Goal: Transaction & Acquisition: Purchase product/service

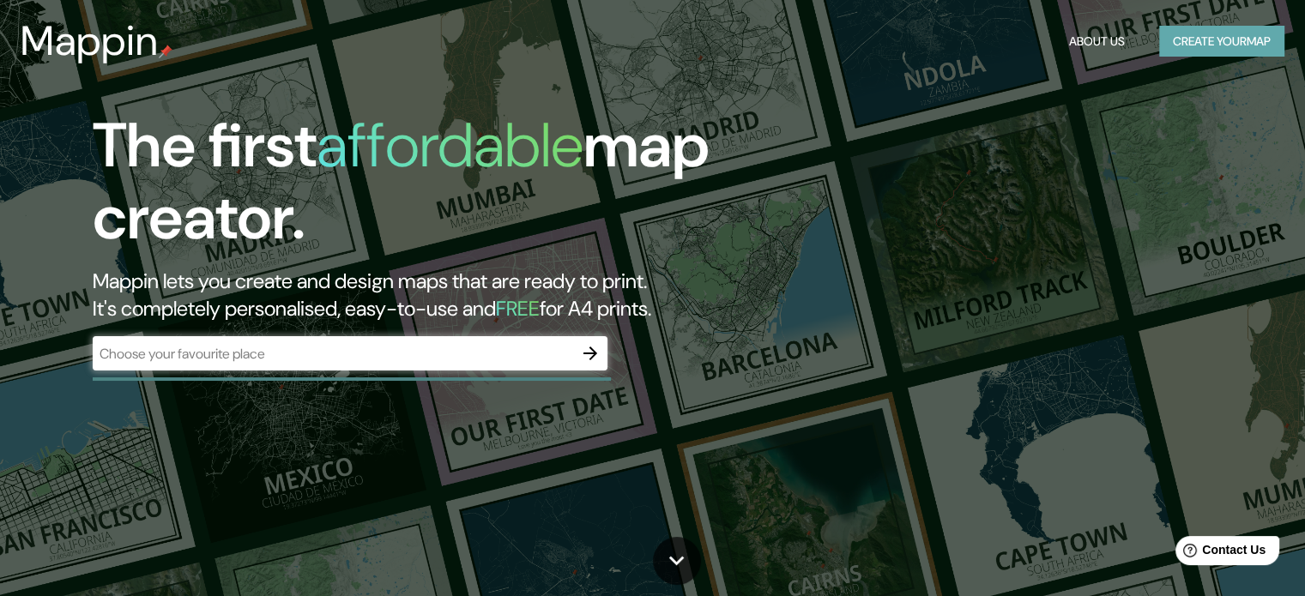
click at [1209, 39] on button "Create your map" at bounding box center [1221, 42] width 125 height 32
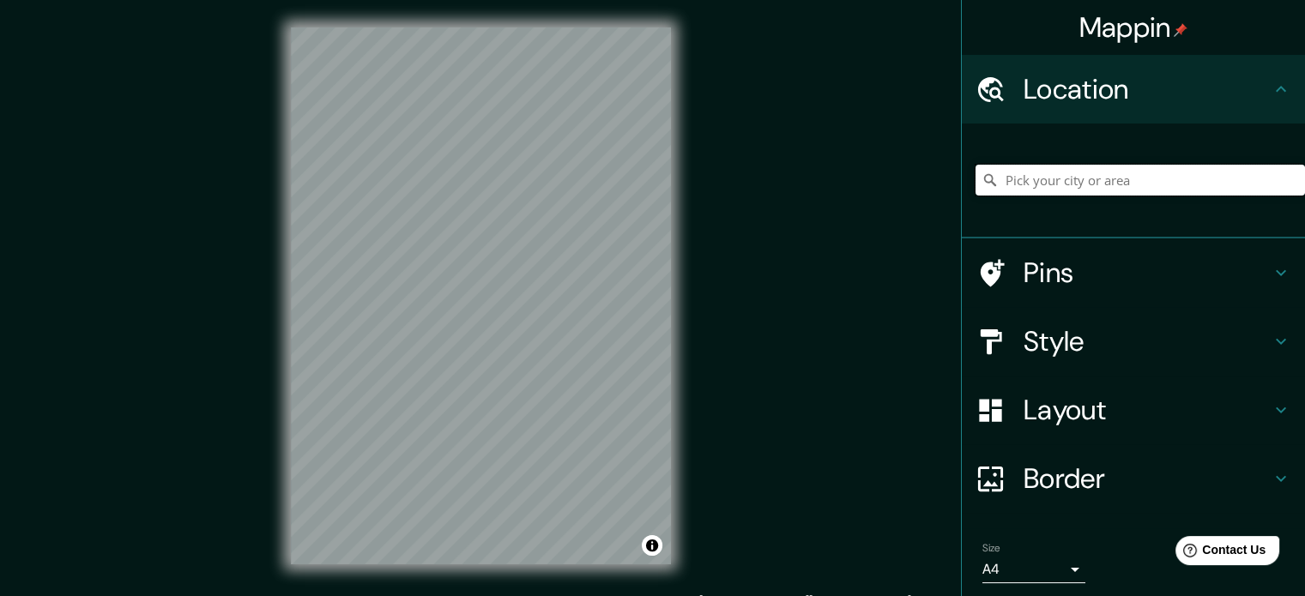
click at [1018, 190] on input "Pick your city or area" at bounding box center [1140, 180] width 329 height 31
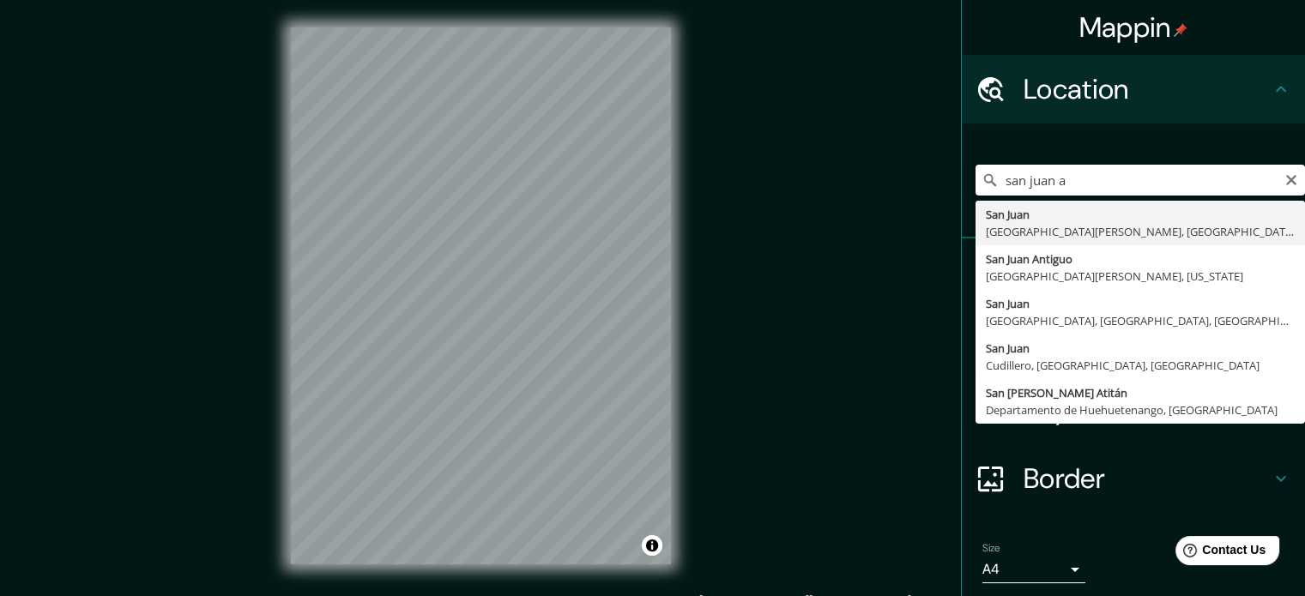
type input "[GEOGRAPHIC_DATA][PERSON_NAME], [GEOGRAPHIC_DATA][PERSON_NAME], [GEOGRAPHIC_DAT…"
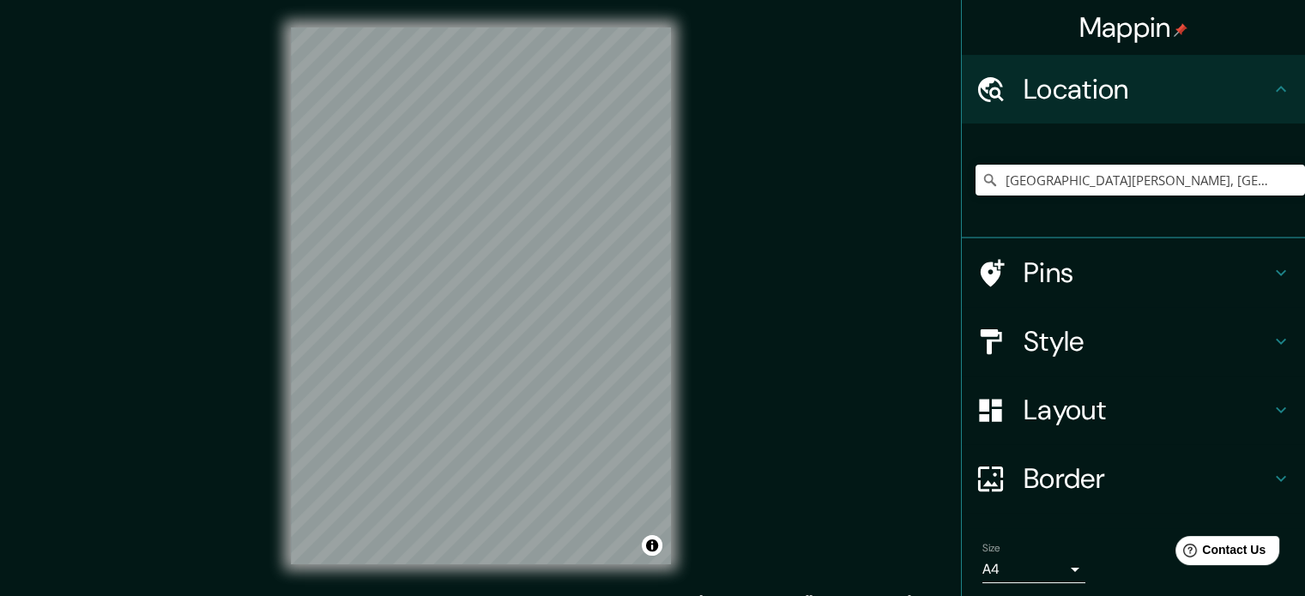
click at [1251, 287] on h4 "Pins" at bounding box center [1147, 273] width 247 height 34
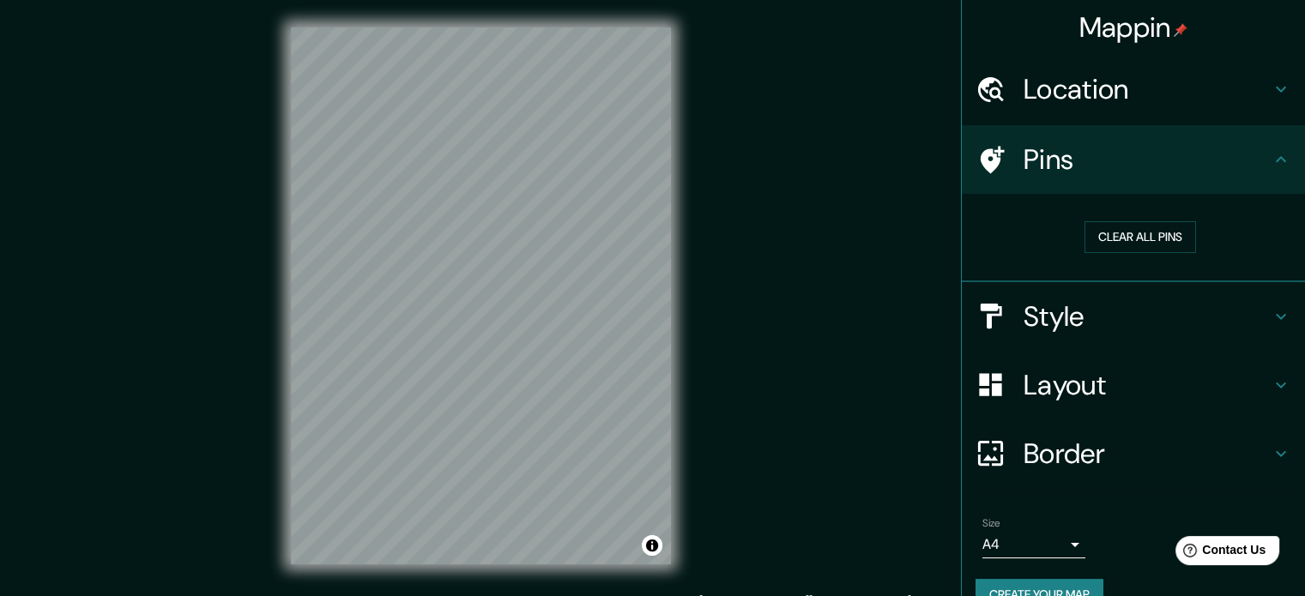
click at [1272, 175] on div "Pins" at bounding box center [1133, 159] width 343 height 69
click at [1132, 246] on button "Clear all pins" at bounding box center [1141, 237] width 112 height 32
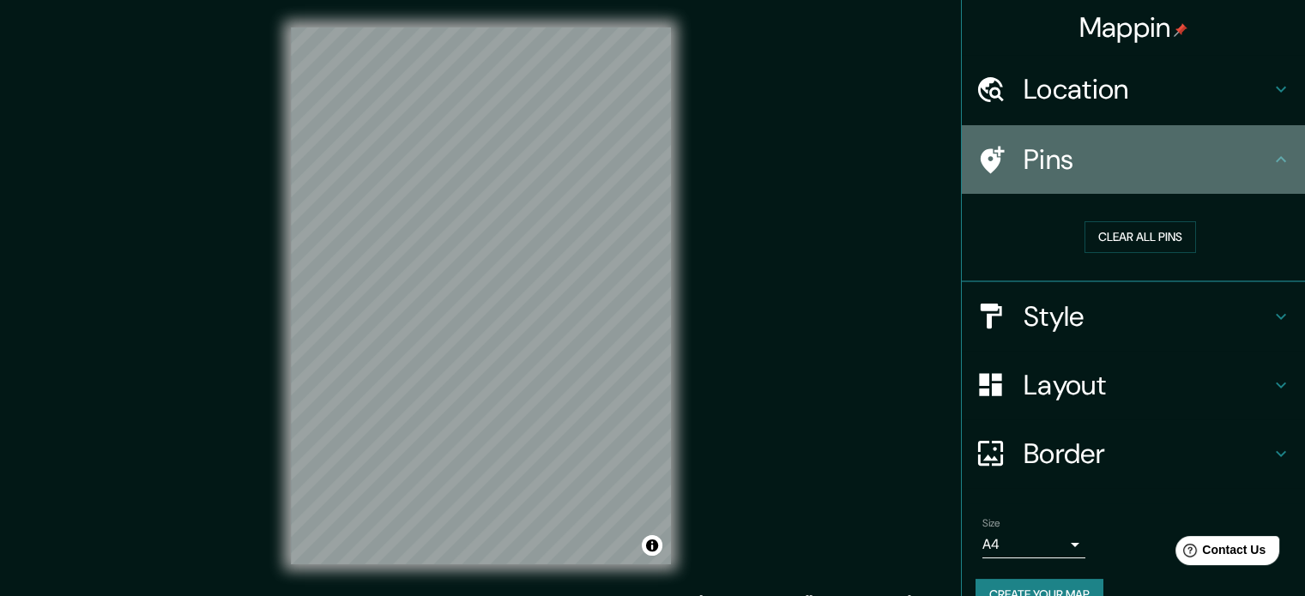
click at [1271, 153] on icon at bounding box center [1281, 159] width 21 height 21
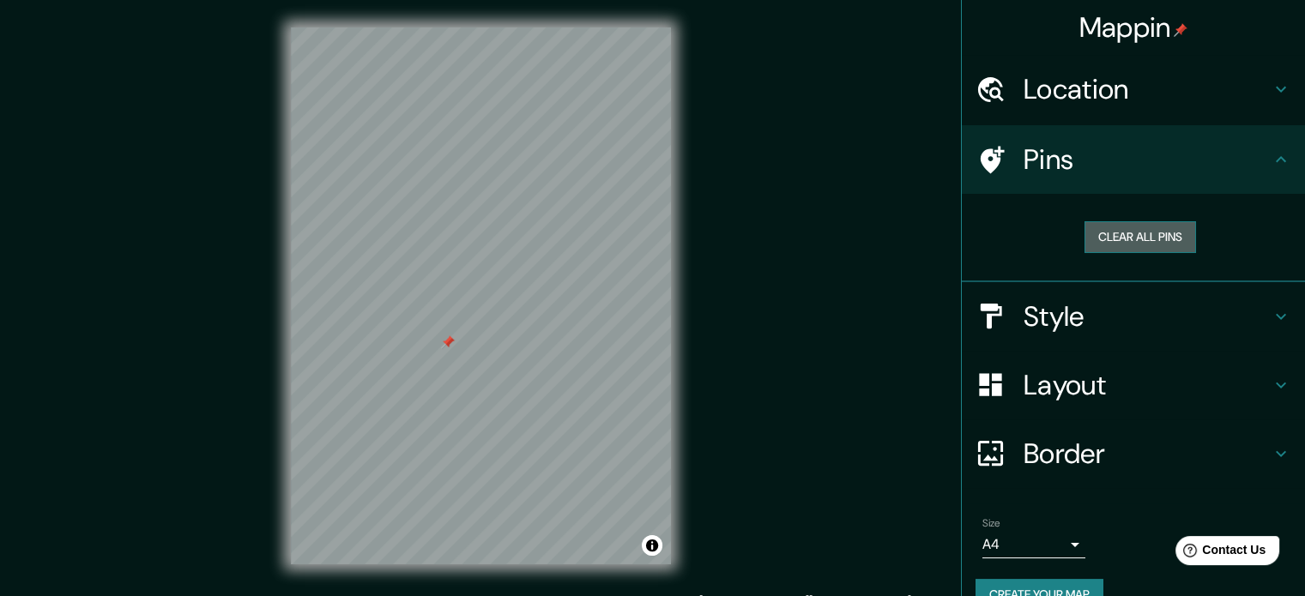
click at [1132, 227] on button "Clear all pins" at bounding box center [1141, 237] width 112 height 32
click at [474, 342] on div at bounding box center [474, 340] width 14 height 14
click at [1157, 237] on button "Clear all pins" at bounding box center [1141, 237] width 112 height 32
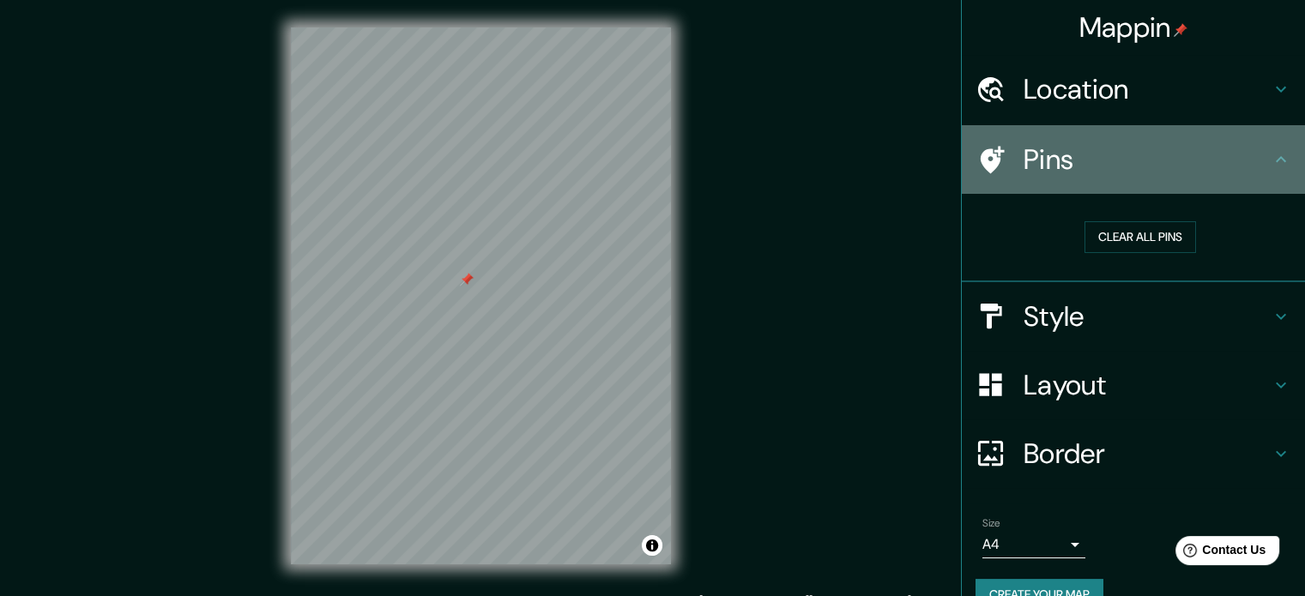
click at [1271, 160] on icon at bounding box center [1281, 159] width 21 height 21
click at [1272, 157] on icon at bounding box center [1281, 159] width 21 height 21
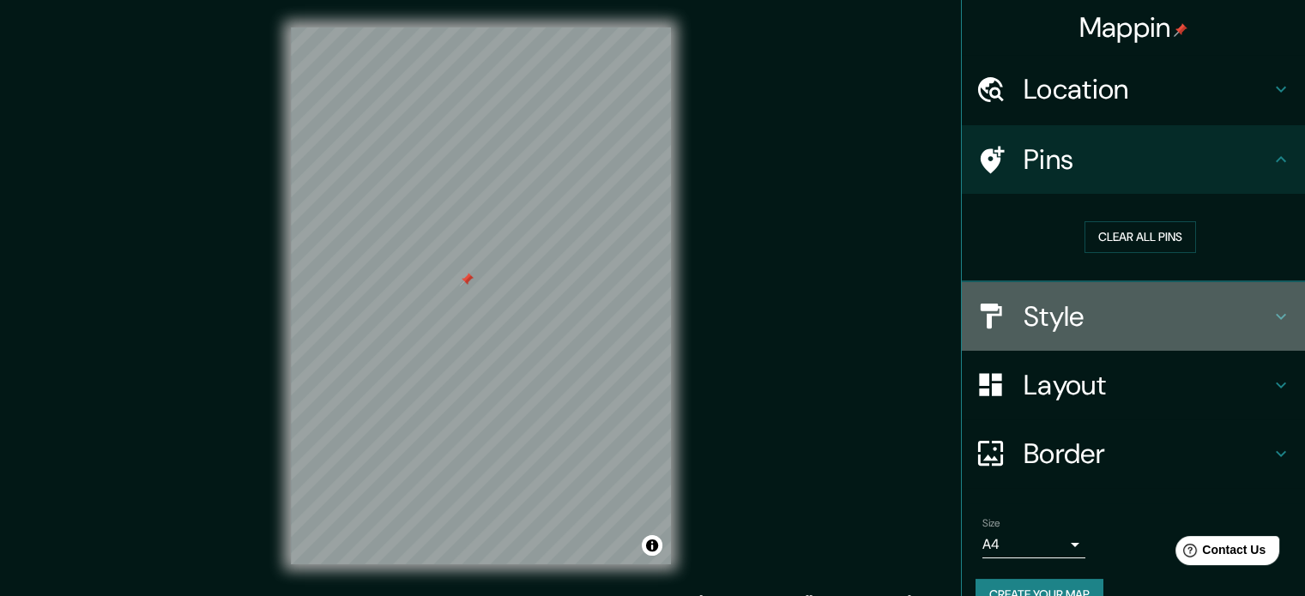
click at [1271, 306] on icon at bounding box center [1281, 316] width 21 height 21
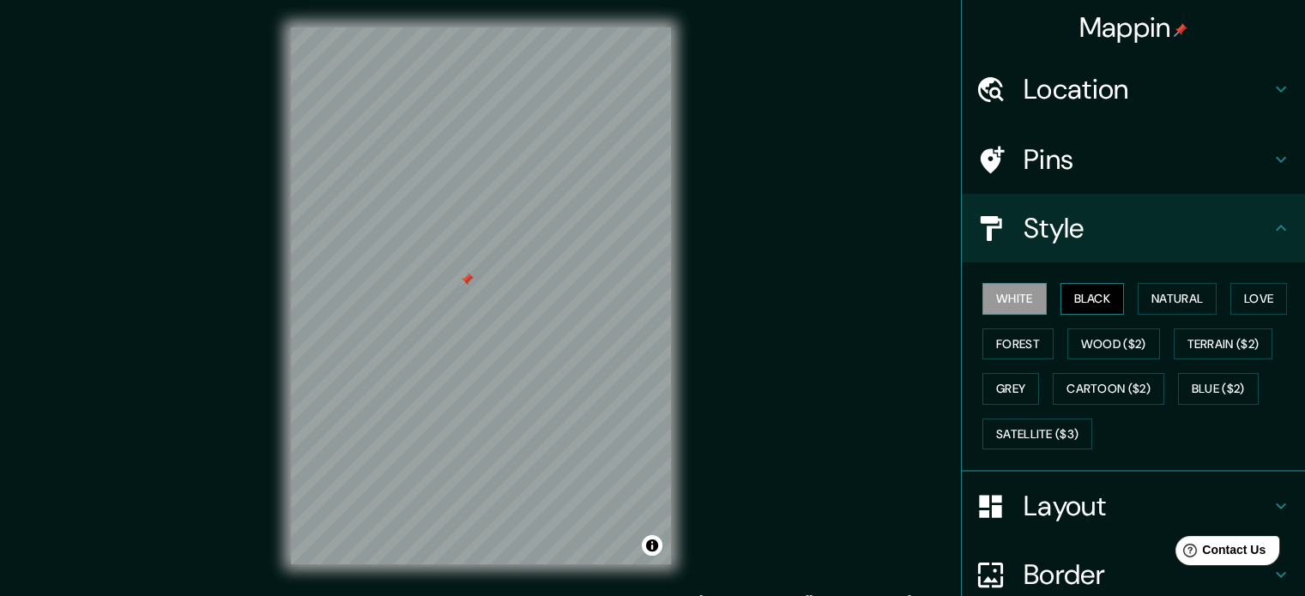
click at [1076, 294] on button "Black" at bounding box center [1092, 299] width 64 height 32
click at [1172, 300] on button "Natural" at bounding box center [1177, 299] width 79 height 32
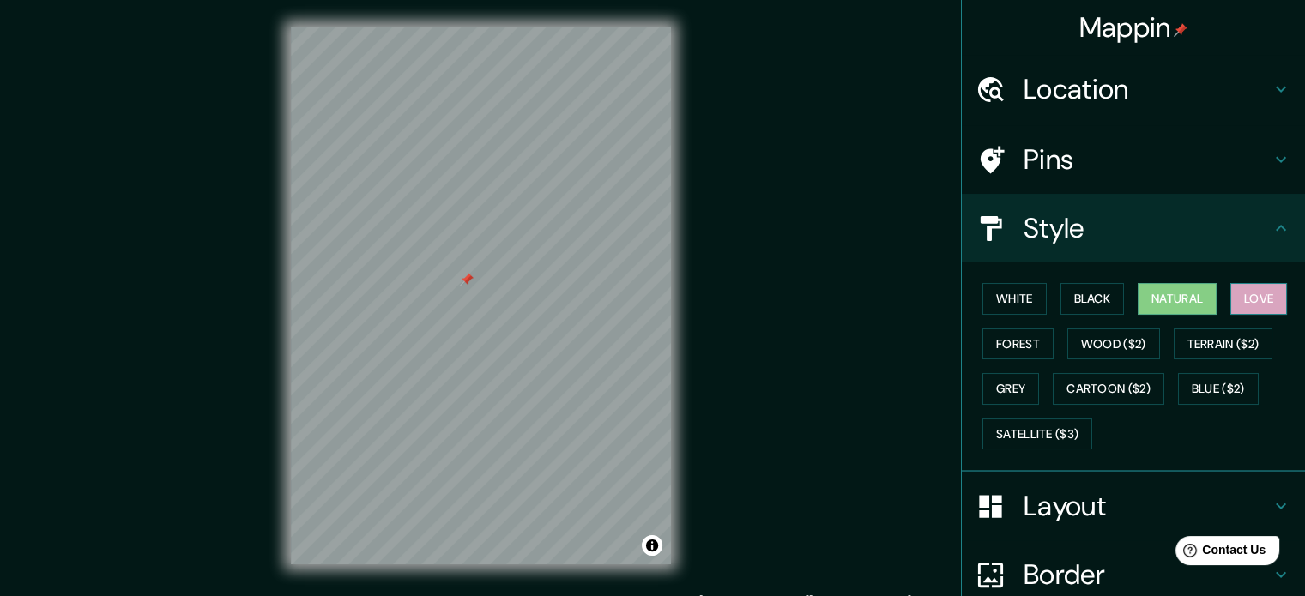
click at [1242, 288] on button "Love" at bounding box center [1258, 299] width 57 height 32
click at [1008, 347] on button "Forest" at bounding box center [1017, 345] width 71 height 32
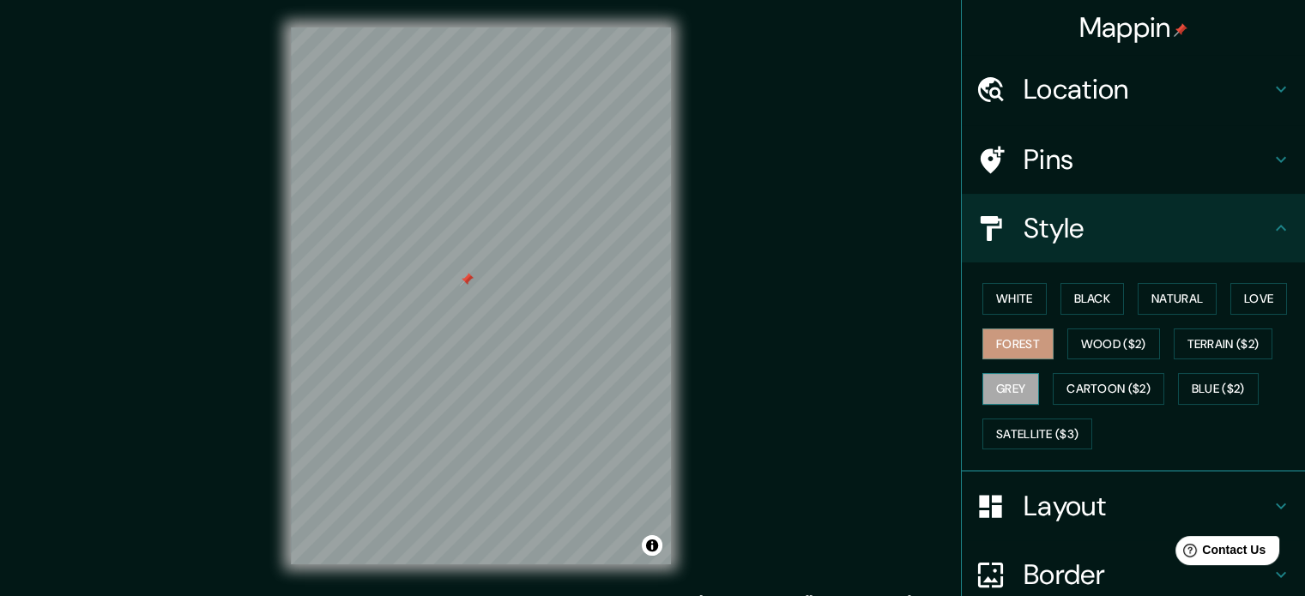
click at [998, 400] on button "Grey" at bounding box center [1010, 389] width 57 height 32
click at [1022, 291] on button "White" at bounding box center [1014, 299] width 64 height 32
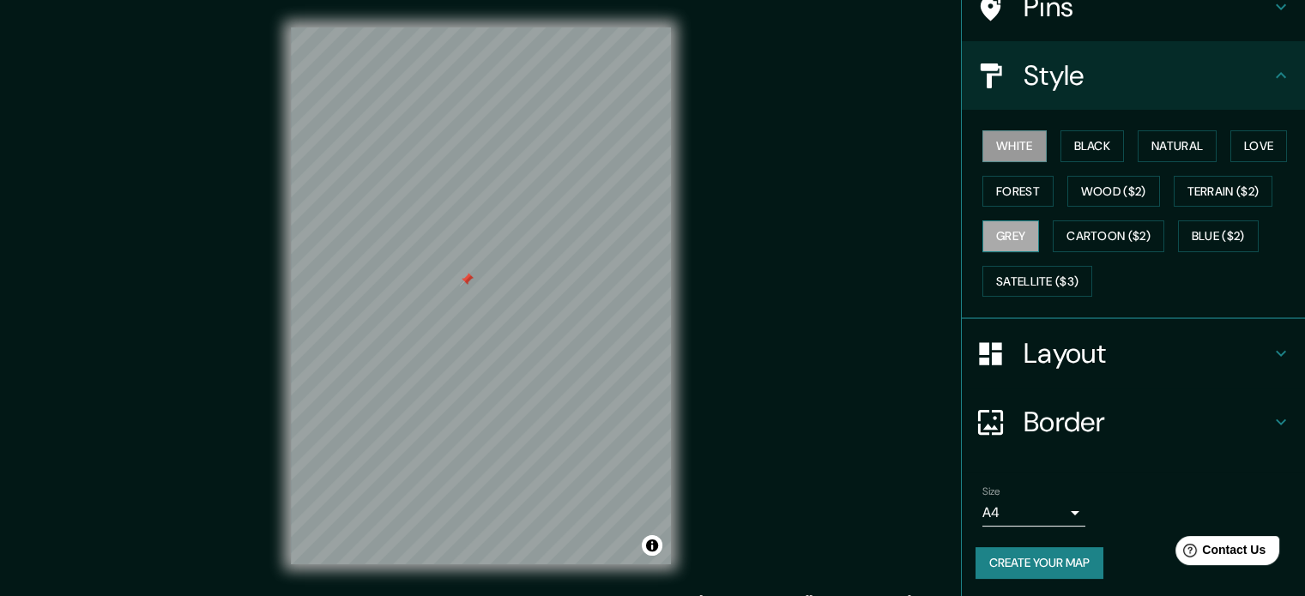
scroll to position [22, 0]
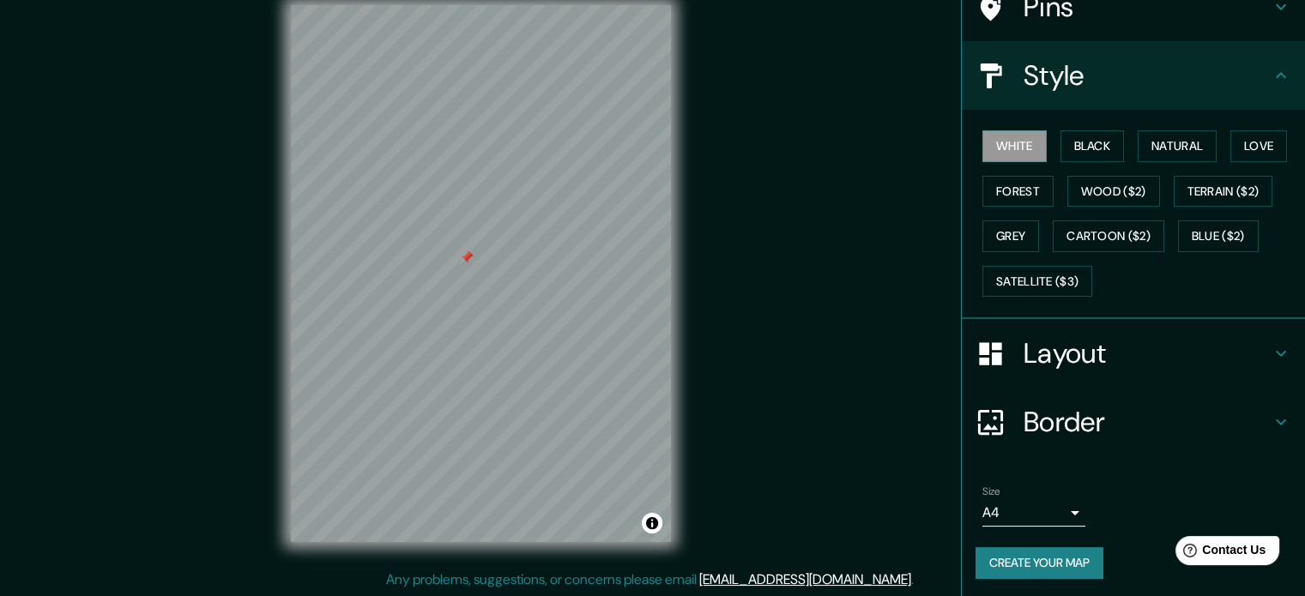
click at [1271, 353] on icon at bounding box center [1281, 353] width 21 height 21
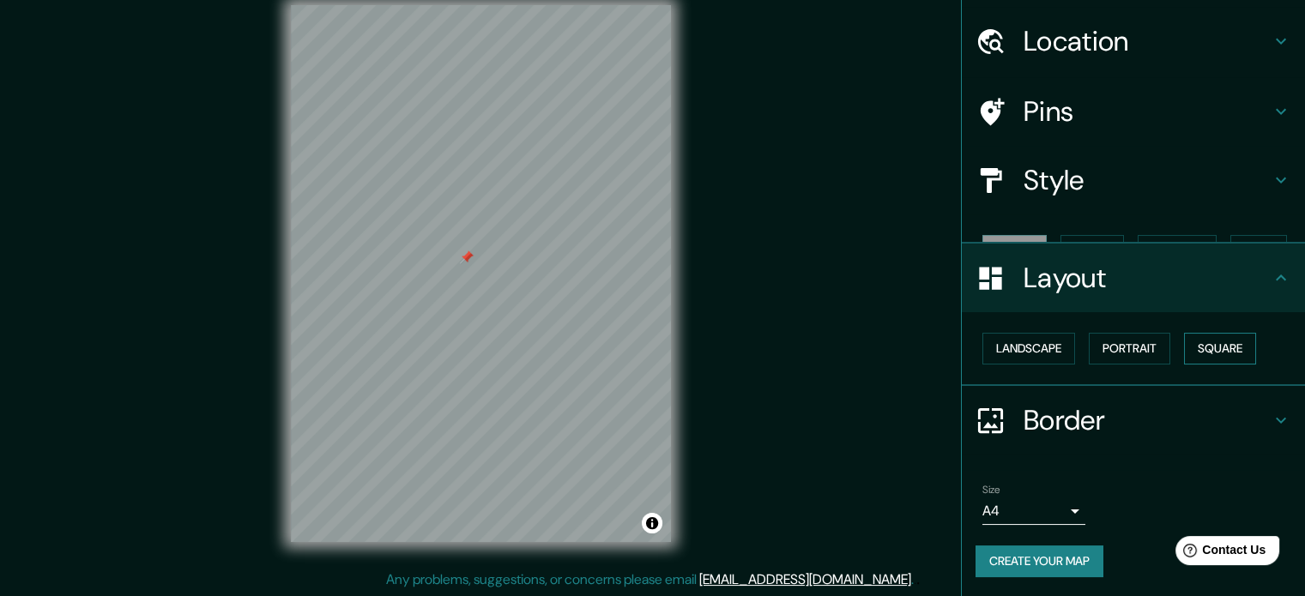
scroll to position [19, 0]
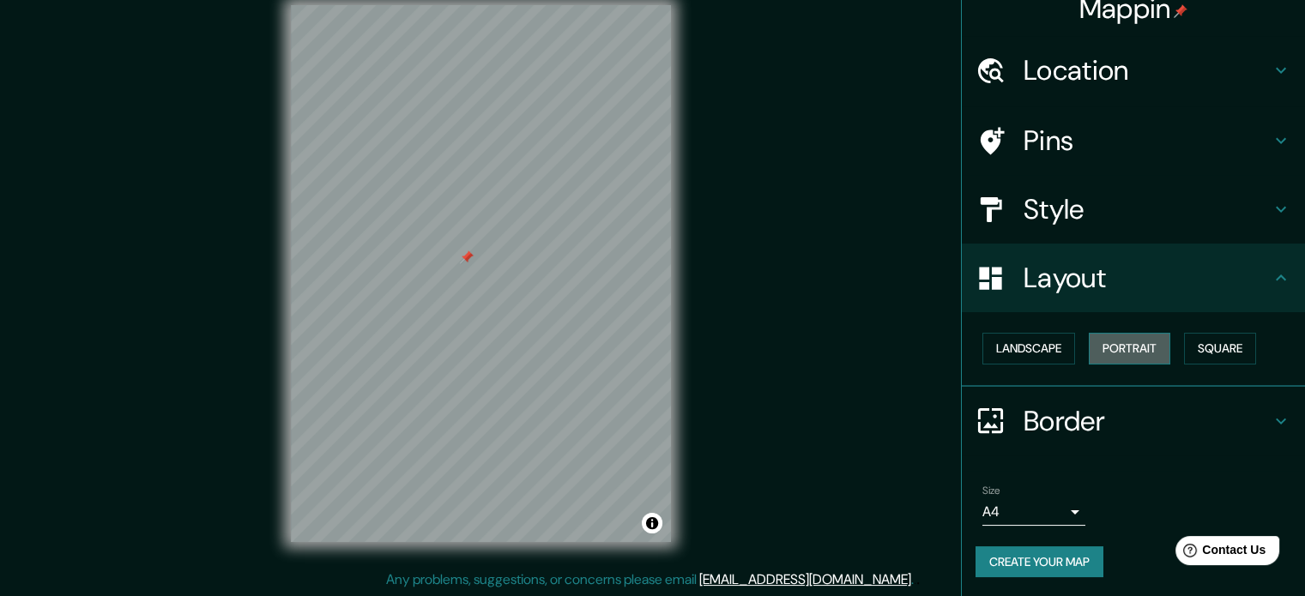
click at [1121, 360] on button "Portrait" at bounding box center [1130, 349] width 82 height 32
click at [1019, 344] on button "Landscape" at bounding box center [1028, 349] width 93 height 32
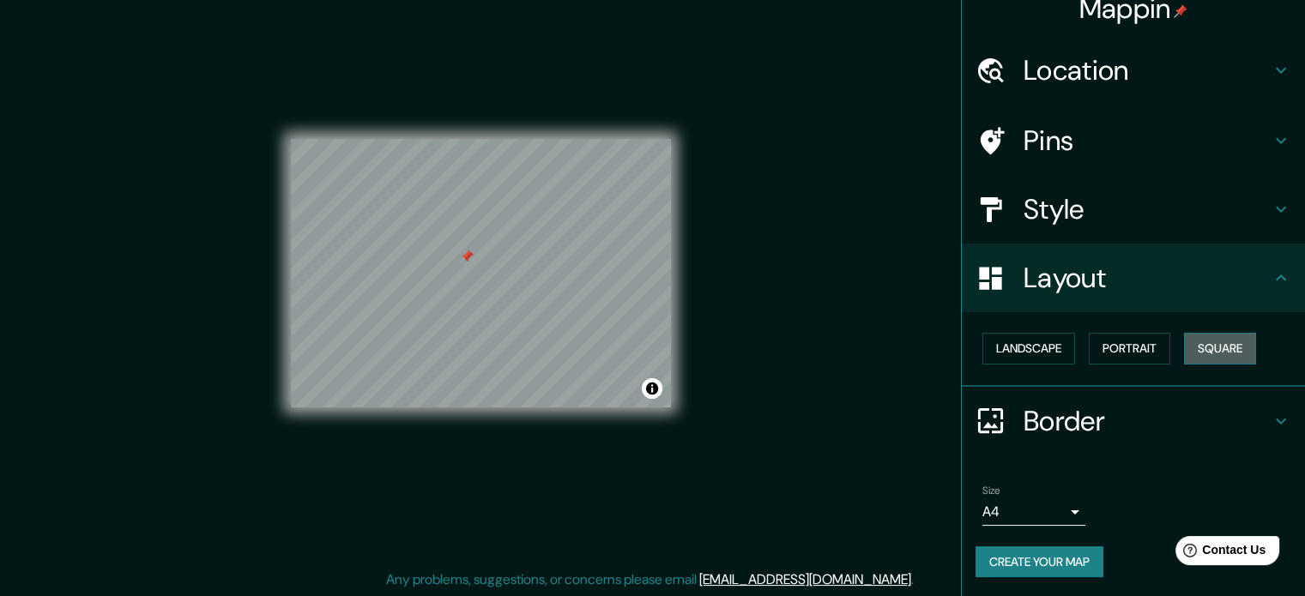
click at [1212, 342] on button "Square" at bounding box center [1220, 349] width 72 height 32
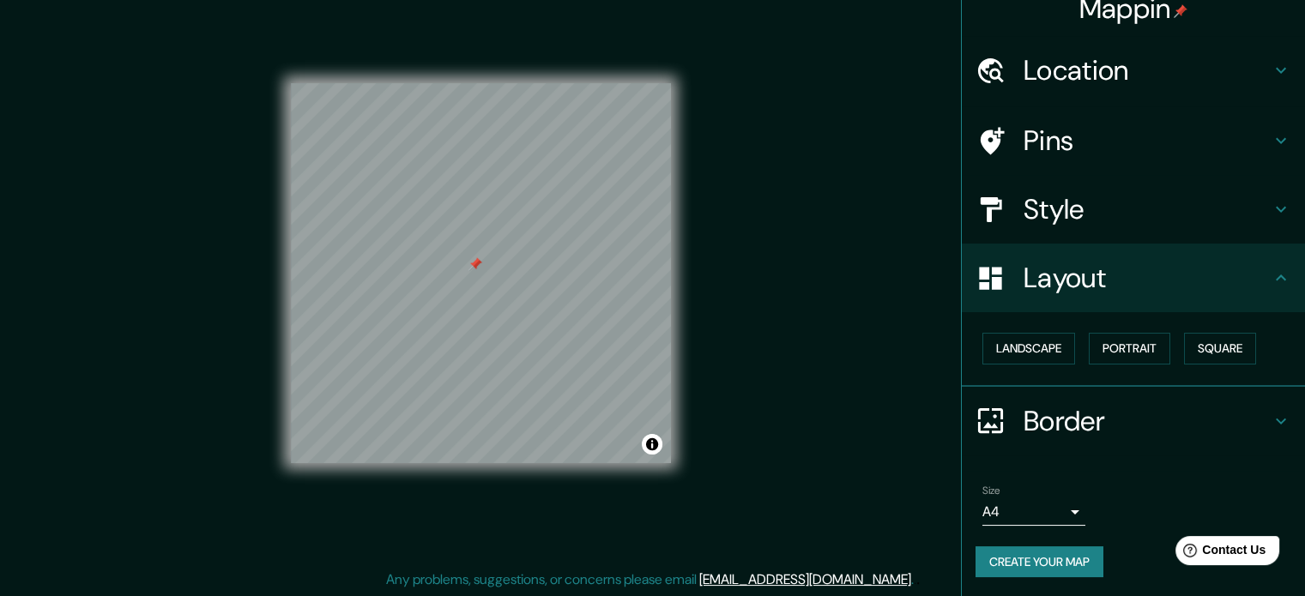
click at [1278, 408] on div "Border" at bounding box center [1133, 421] width 343 height 69
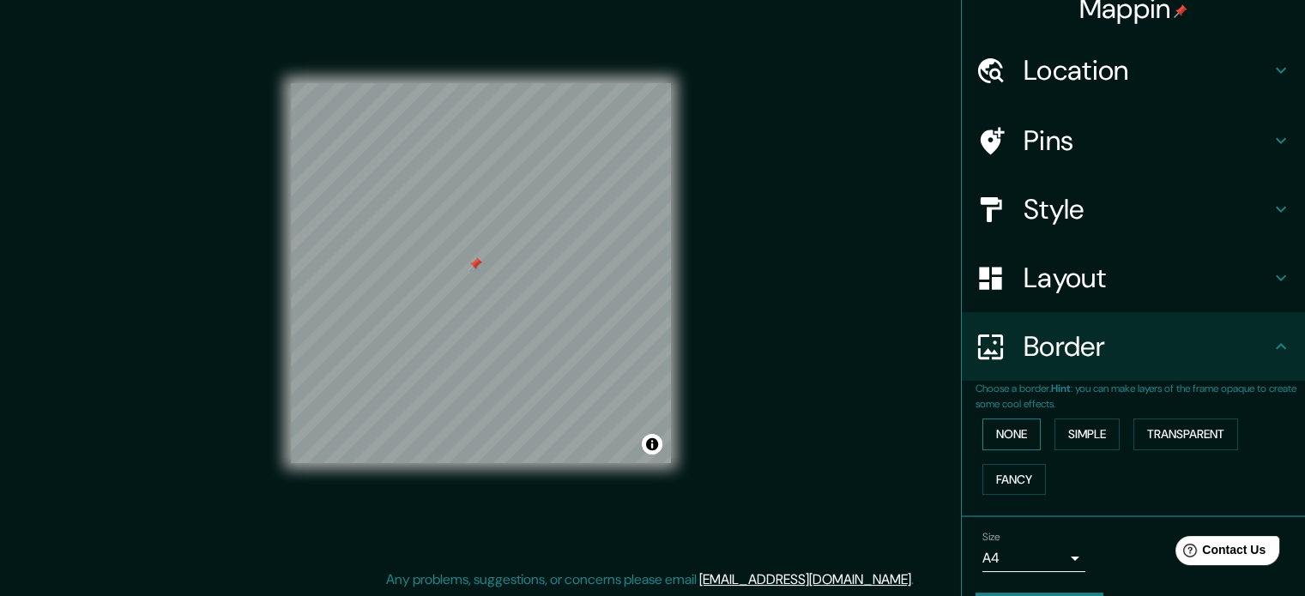
click at [985, 436] on button "None" at bounding box center [1011, 435] width 58 height 32
drag, startPoint x: 1083, startPoint y: 426, endPoint x: 1200, endPoint y: 426, distance: 117.6
click at [1084, 426] on button "Simple" at bounding box center [1086, 435] width 65 height 32
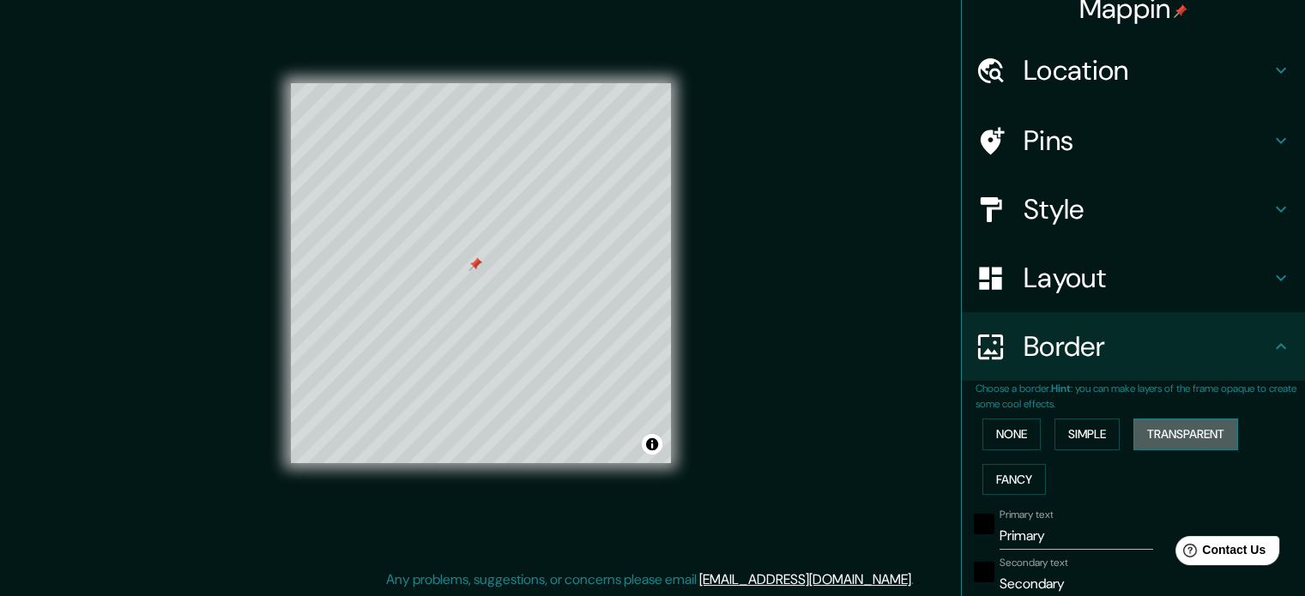
click at [1200, 424] on button "Transparent" at bounding box center [1185, 435] width 105 height 32
click at [992, 482] on button "Fancy" at bounding box center [1013, 480] width 63 height 32
click at [1006, 431] on button "None" at bounding box center [1011, 435] width 58 height 32
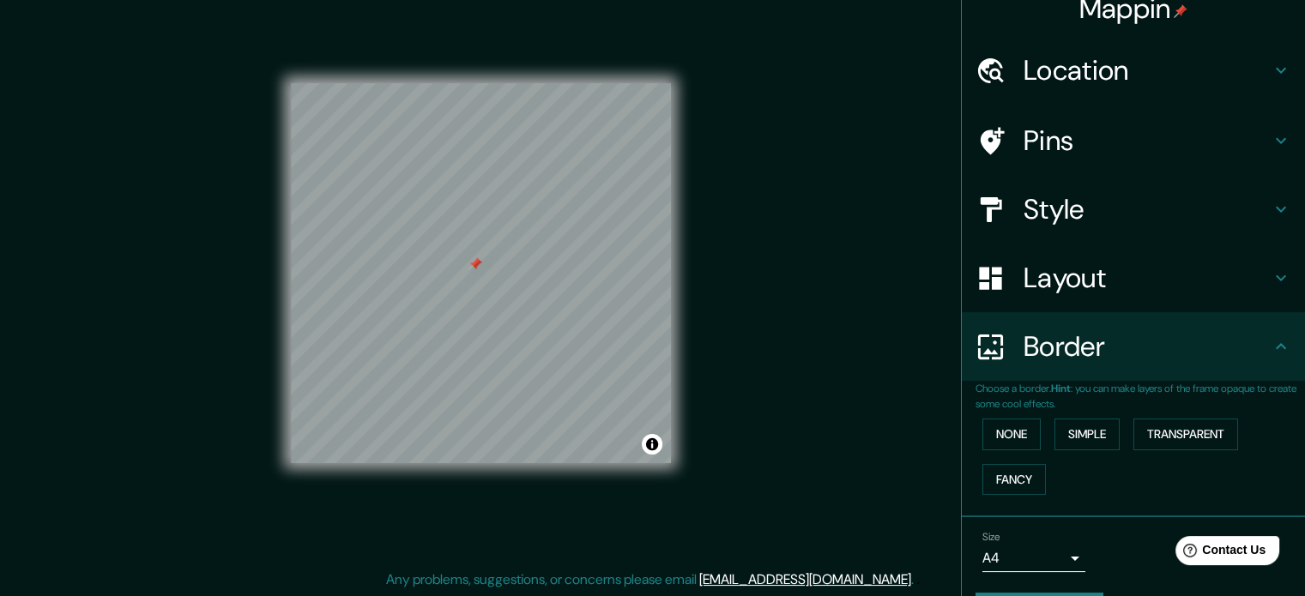
scroll to position [65, 0]
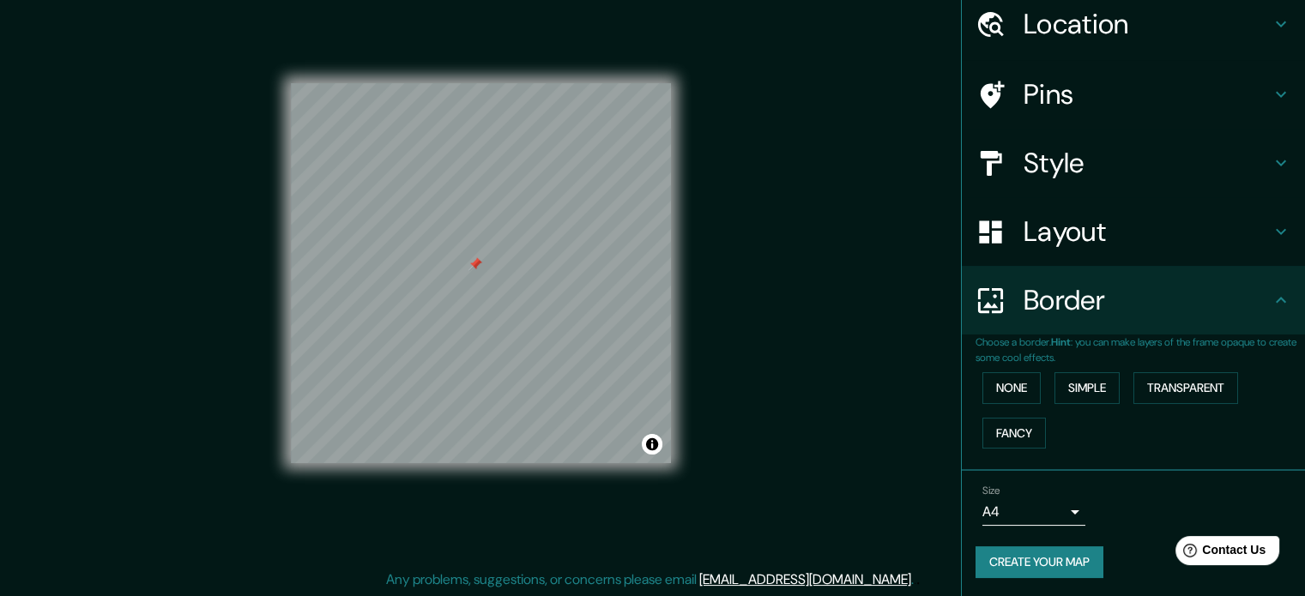
click at [1054, 511] on body "Mappin Location [GEOGRAPHIC_DATA][PERSON_NAME], [GEOGRAPHIC_DATA][PERSON_NAME],…" at bounding box center [652, 276] width 1305 height 596
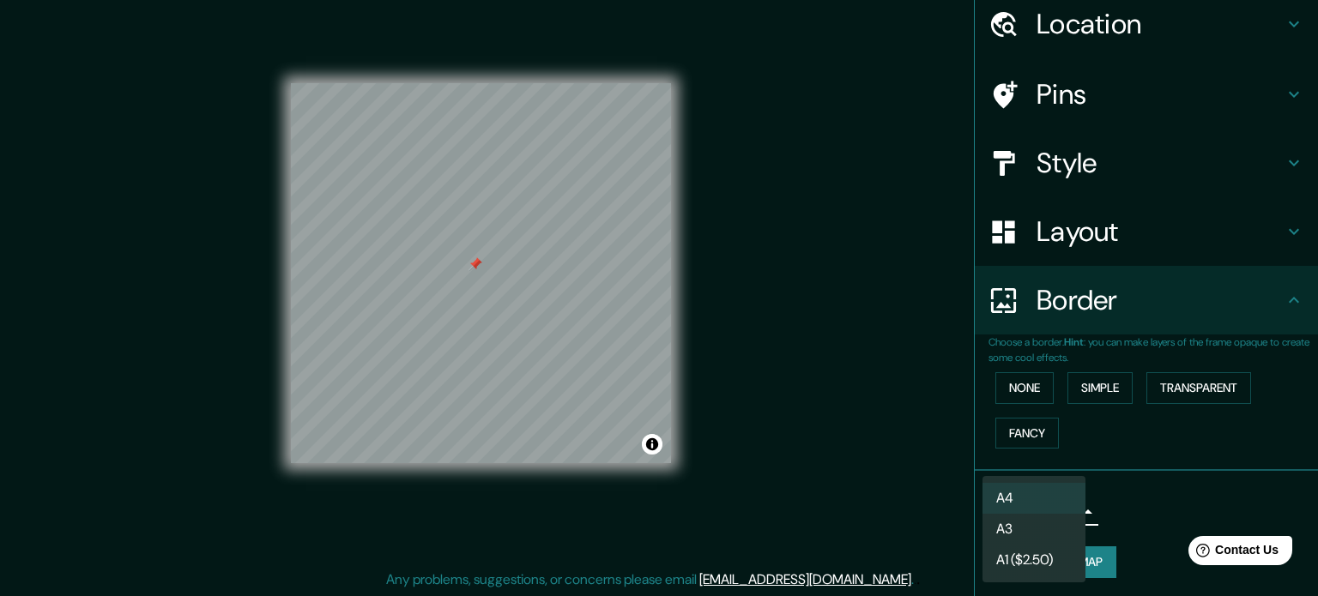
click at [1038, 535] on li "A3" at bounding box center [1033, 529] width 103 height 31
type input "a4"
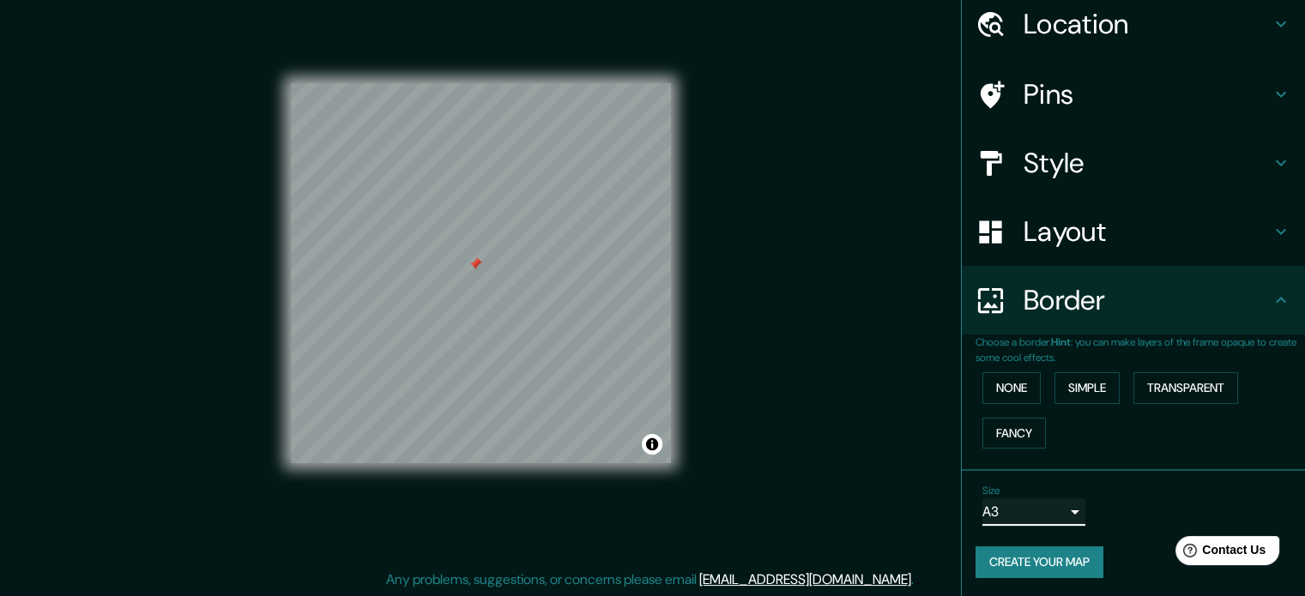
scroll to position [0, 0]
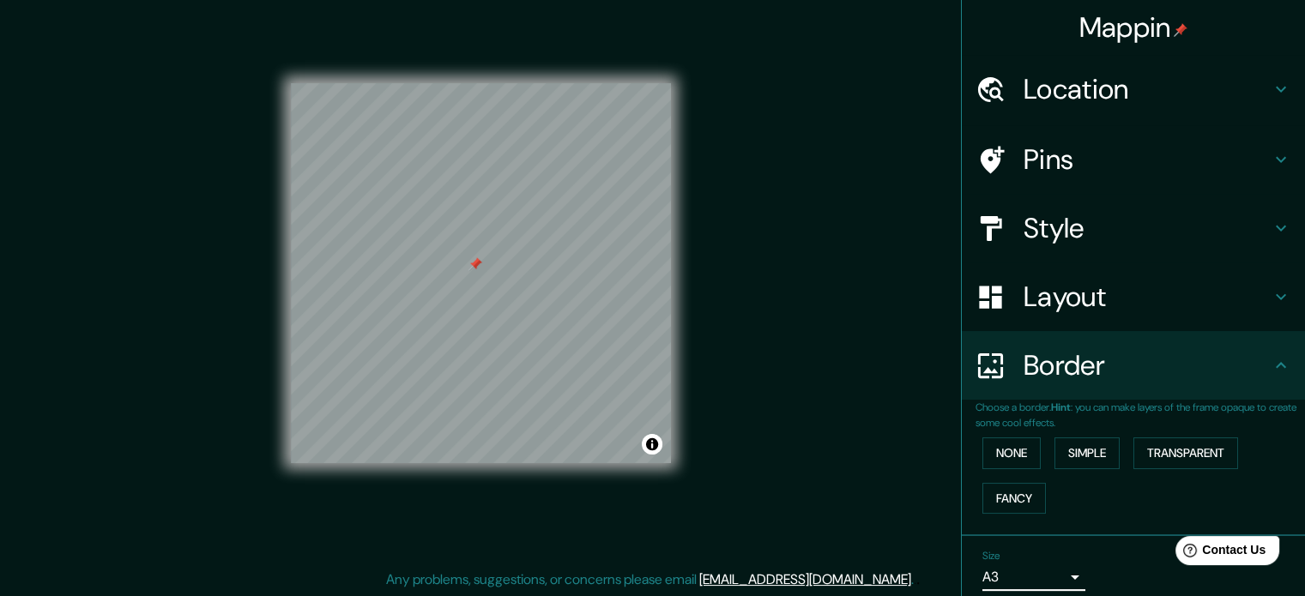
click at [1276, 366] on icon at bounding box center [1281, 365] width 21 height 21
click at [1276, 298] on icon at bounding box center [1281, 297] width 10 height 6
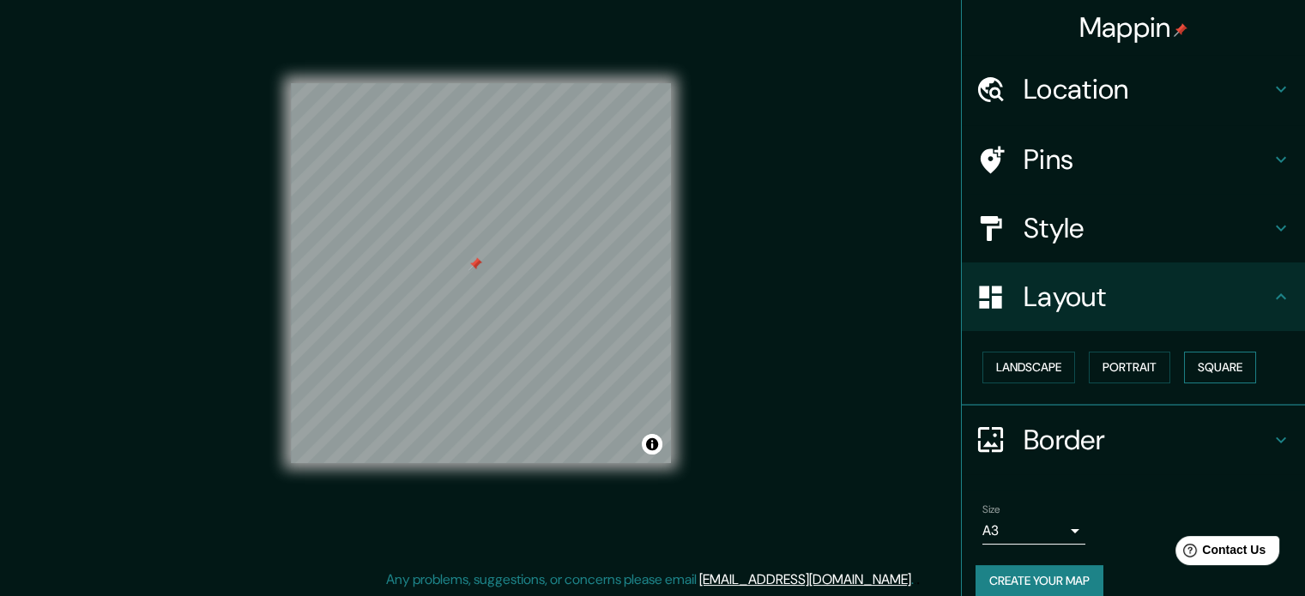
click at [1203, 366] on button "Square" at bounding box center [1220, 368] width 72 height 32
click at [1141, 370] on button "Portrait" at bounding box center [1130, 368] width 82 height 32
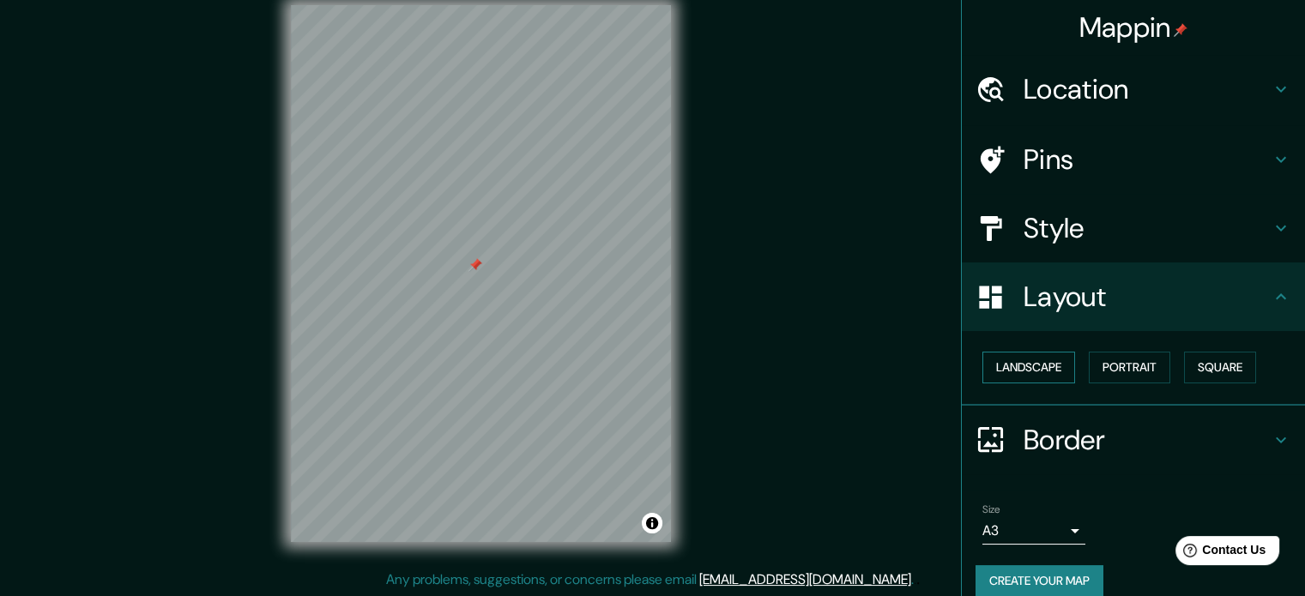
click at [1048, 365] on button "Landscape" at bounding box center [1028, 368] width 93 height 32
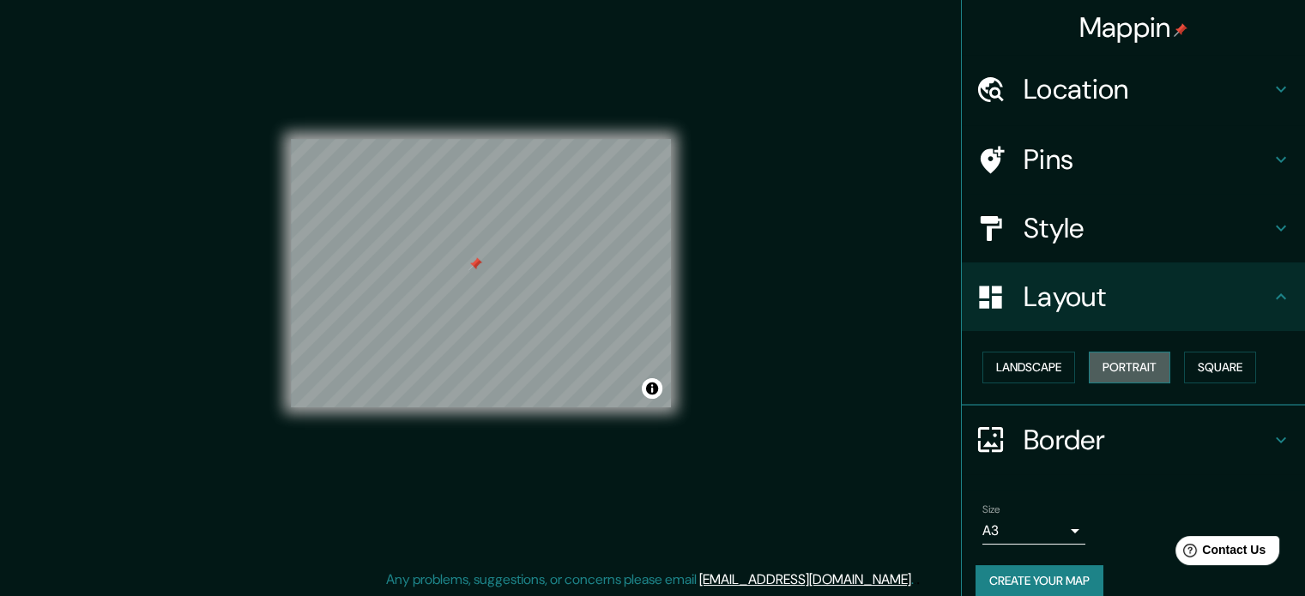
click at [1146, 366] on button "Portrait" at bounding box center [1130, 368] width 82 height 32
